Goal: Transaction & Acquisition: Purchase product/service

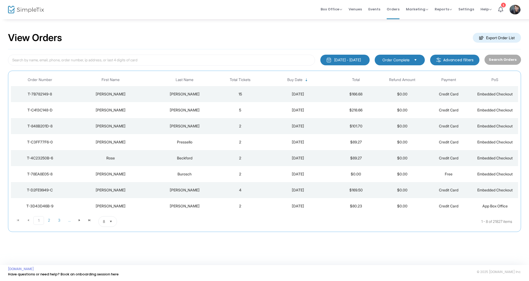
click at [207, 92] on div "[PERSON_NAME]" at bounding box center [185, 93] width 62 height 5
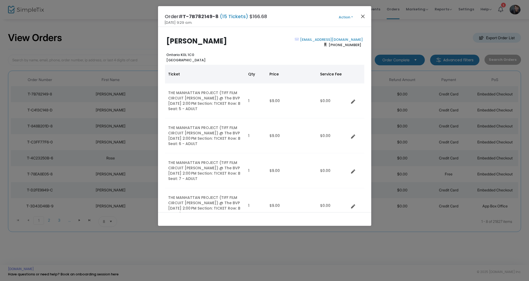
click at [365, 15] on button "Close" at bounding box center [362, 16] width 7 height 7
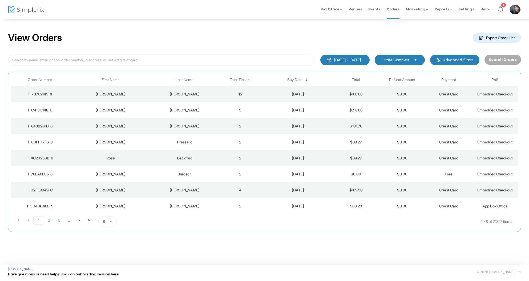
scroll to position [0, 0]
click at [236, 106] on td "5" at bounding box center [240, 110] width 46 height 16
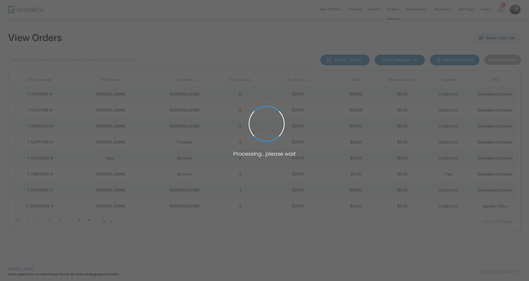
scroll to position [0, 0]
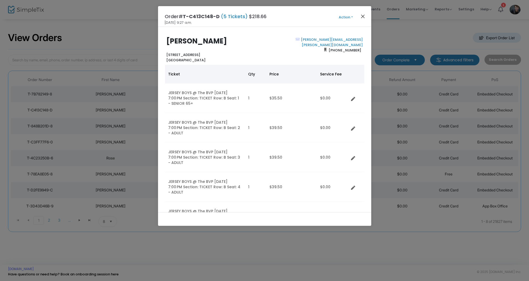
click at [362, 17] on button "Close" at bounding box center [362, 16] width 7 height 7
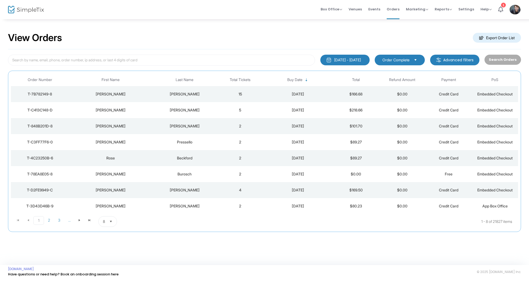
click at [234, 191] on td "4" at bounding box center [240, 190] width 46 height 16
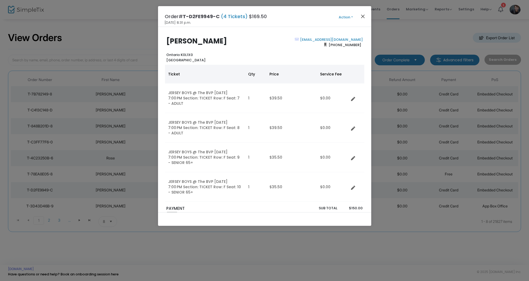
click at [360, 17] on button "Close" at bounding box center [362, 16] width 7 height 7
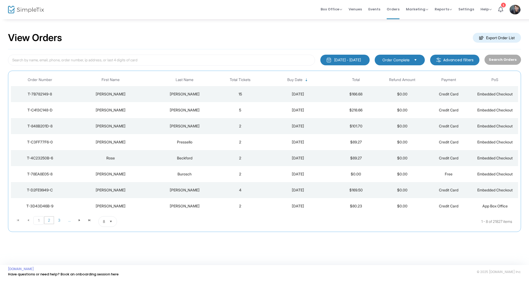
click at [47, 221] on span "2" at bounding box center [49, 220] width 10 height 8
click at [233, 173] on td "6" at bounding box center [240, 174] width 46 height 16
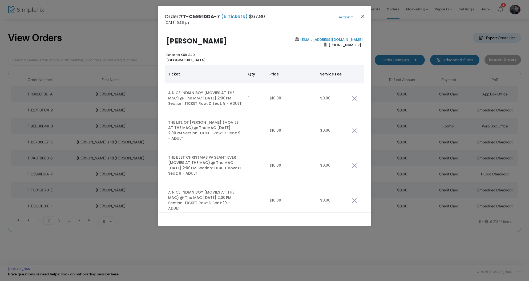
click at [363, 14] on button "Close" at bounding box center [362, 16] width 7 height 7
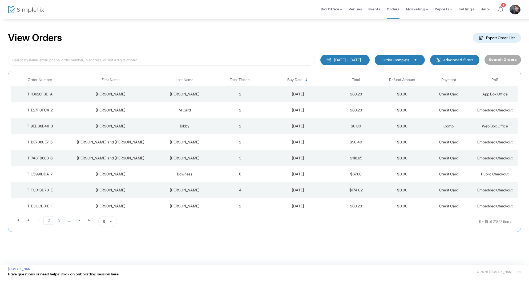
click at [238, 158] on td "3" at bounding box center [240, 158] width 46 height 16
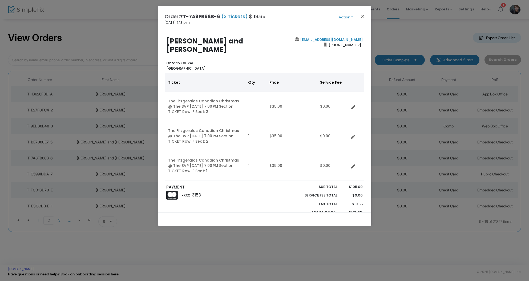
click at [363, 17] on button "Close" at bounding box center [362, 16] width 7 height 7
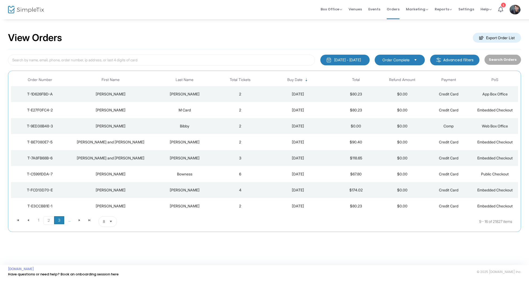
click at [56, 221] on span "3" at bounding box center [59, 220] width 10 height 8
click at [225, 91] on td "5" at bounding box center [240, 94] width 46 height 16
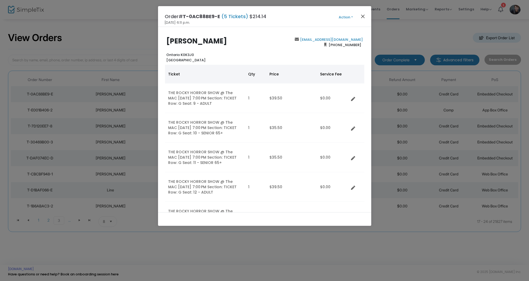
click at [363, 18] on button "Close" at bounding box center [362, 16] width 7 height 7
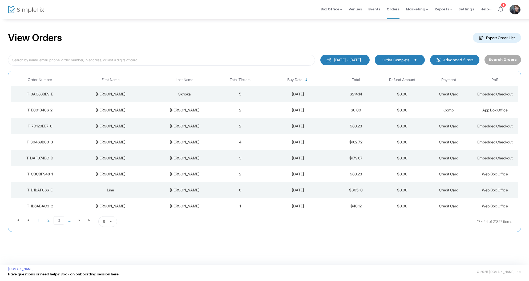
click at [237, 143] on td "4" at bounding box center [240, 142] width 46 height 16
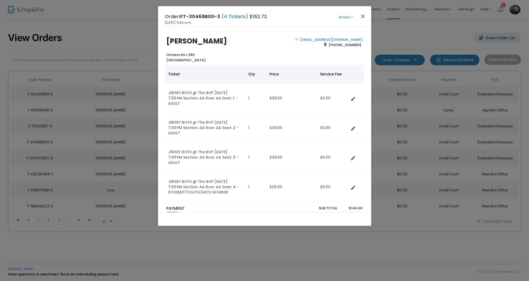
click at [361, 16] on button "Close" at bounding box center [362, 16] width 7 height 7
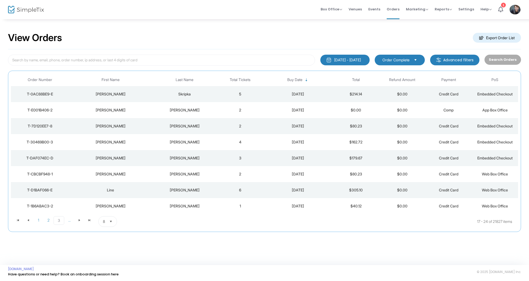
click at [239, 110] on td "2" at bounding box center [240, 110] width 46 height 16
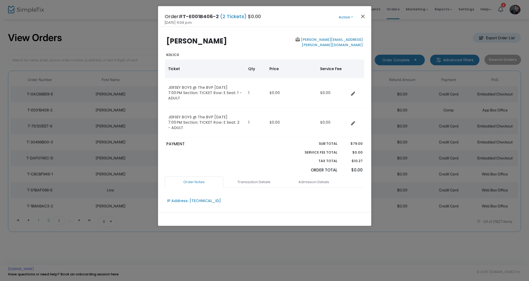
click at [361, 16] on button "Close" at bounding box center [362, 16] width 7 height 7
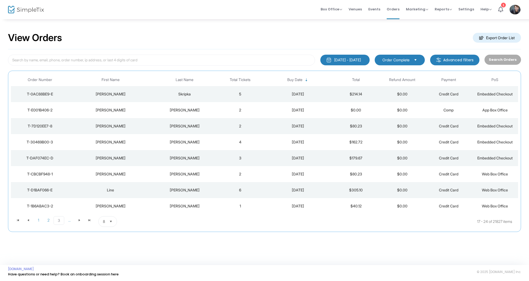
click at [228, 193] on td "6" at bounding box center [240, 190] width 46 height 16
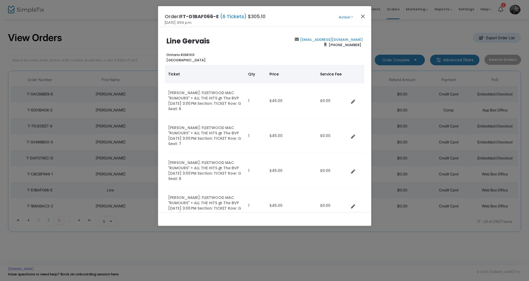
click at [362, 14] on button "Close" at bounding box center [362, 16] width 7 height 7
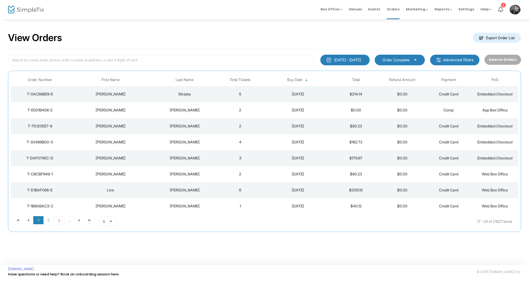
click at [37, 219] on span "1" at bounding box center [38, 220] width 10 height 8
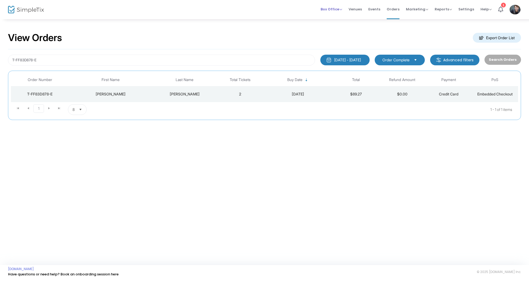
click at [328, 12] on span "Box Office Sell Tickets Bookings Sell Season Pass" at bounding box center [332, 9] width 22 height 14
click at [335, 10] on span "Box Office" at bounding box center [332, 9] width 22 height 5
click at [208, 63] on input "T-FF83D878-E" at bounding box center [161, 60] width 307 height 11
type input "T"
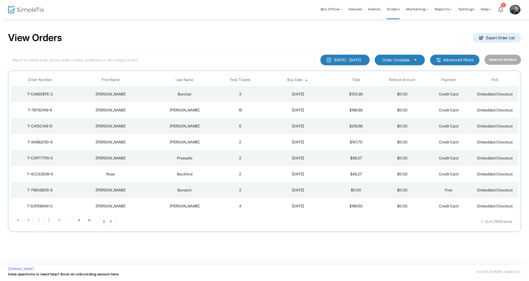
click at [334, 60] on div "[DATE] - [DATE]" at bounding box center [347, 59] width 27 height 5
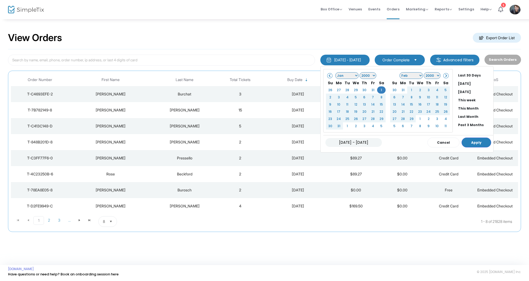
drag, startPoint x: 390, startPoint y: 60, endPoint x: 376, endPoint y: 61, distance: 14.4
click at [390, 60] on span "Order Complete" at bounding box center [395, 59] width 27 height 5
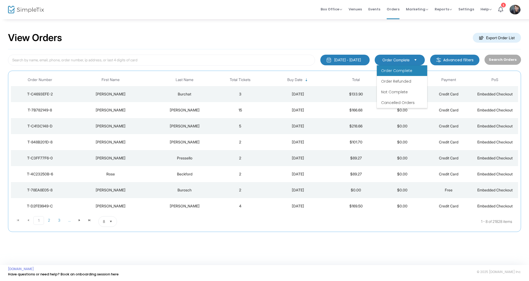
click at [391, 93] on span "Not Complete" at bounding box center [394, 91] width 27 height 5
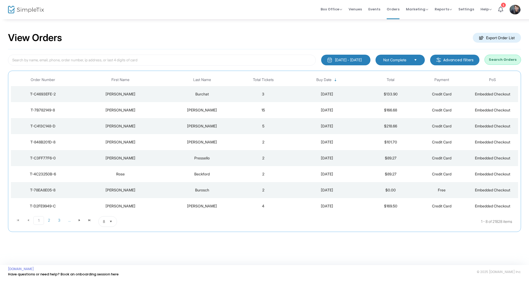
drag, startPoint x: 496, startPoint y: 59, endPoint x: 488, endPoint y: 61, distance: 8.7
click at [496, 59] on button "Search Orders" at bounding box center [502, 60] width 37 height 10
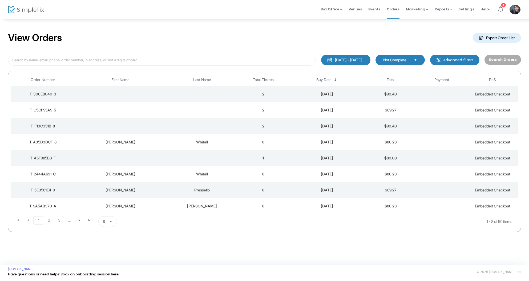
click at [401, 59] on span "Not Complete" at bounding box center [396, 59] width 26 height 5
click at [401, 69] on span "Order Complete" at bounding box center [398, 70] width 31 height 5
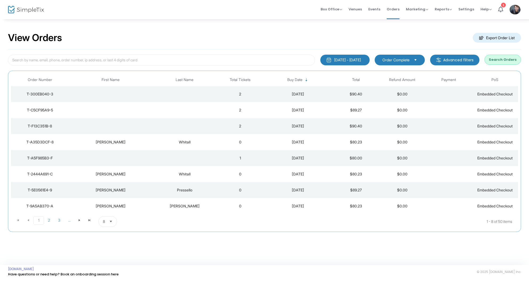
click at [495, 58] on button "Search Orders" at bounding box center [502, 60] width 37 height 10
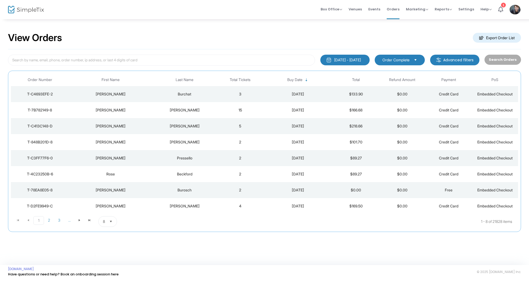
click at [394, 58] on span "Order Complete" at bounding box center [395, 59] width 27 height 5
click at [390, 58] on span "Order Complete" at bounding box center [395, 59] width 27 height 5
click at [329, 9] on span "Box Office" at bounding box center [332, 9] width 22 height 5
click at [333, 17] on li "Sell Tickets" at bounding box center [340, 18] width 38 height 10
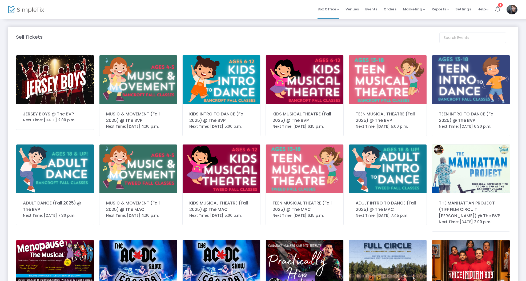
drag, startPoint x: 84, startPoint y: 101, endPoint x: 76, endPoint y: 101, distance: 7.7
click at [83, 101] on img at bounding box center [55, 79] width 78 height 49
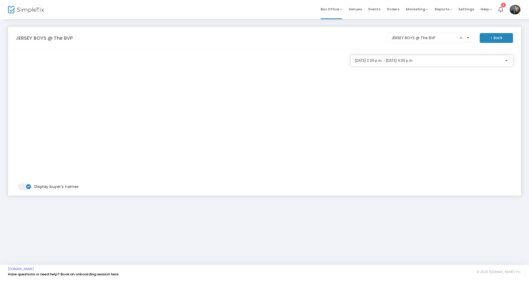
click at [366, 63] on div "2025-08-23 @ 2:00 p.m. - 2025-08-23 @ 4:00 p.m." at bounding box center [432, 59] width 154 height 10
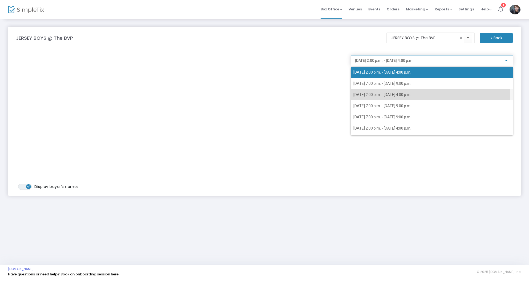
drag, startPoint x: 373, startPoint y: 95, endPoint x: 370, endPoint y: 98, distance: 4.2
click at [373, 95] on span "2025-08-24 @ 2:00 p.m. - 2025-08-24 @ 4:00 p.m." at bounding box center [382, 94] width 58 height 4
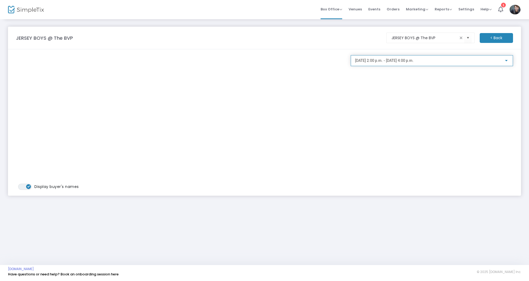
click at [497, 38] on m-button "< Back" at bounding box center [496, 38] width 33 height 10
